Goal: Task Accomplishment & Management: Use online tool/utility

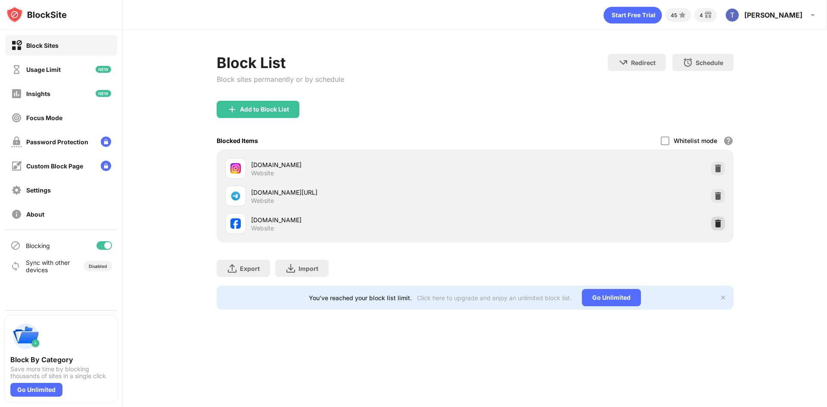
click at [718, 226] on img at bounding box center [718, 223] width 9 height 9
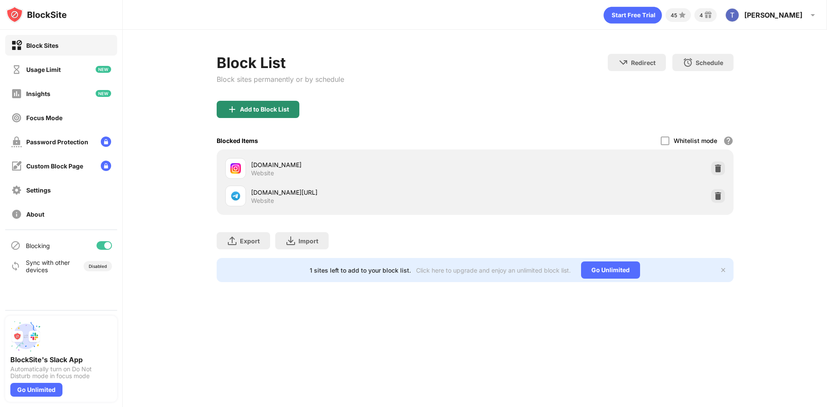
click at [293, 115] on div "Add to Block List" at bounding box center [258, 109] width 83 height 17
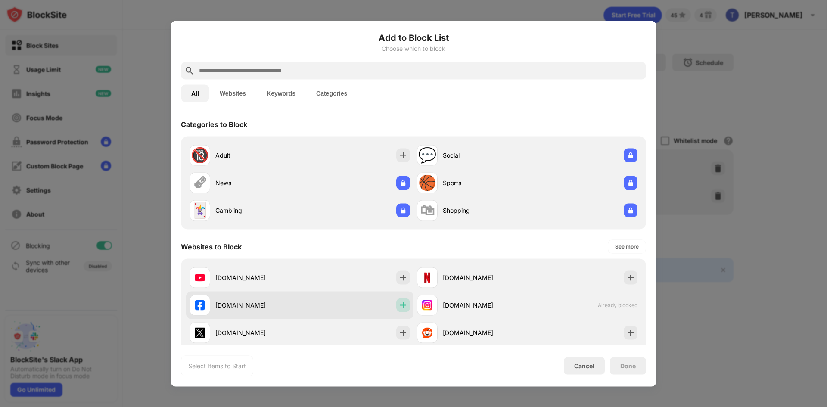
click at [403, 307] on img at bounding box center [403, 305] width 9 height 9
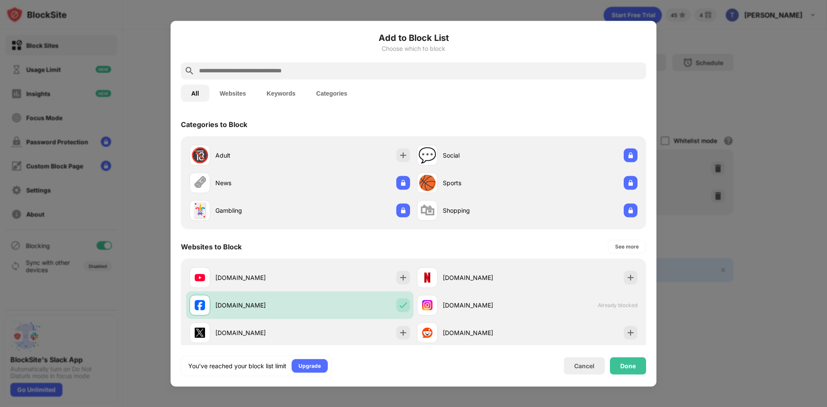
click at [621, 370] on div "Done" at bounding box center [628, 365] width 36 height 17
